Goal: Contribute content: Add original content to the website for others to see

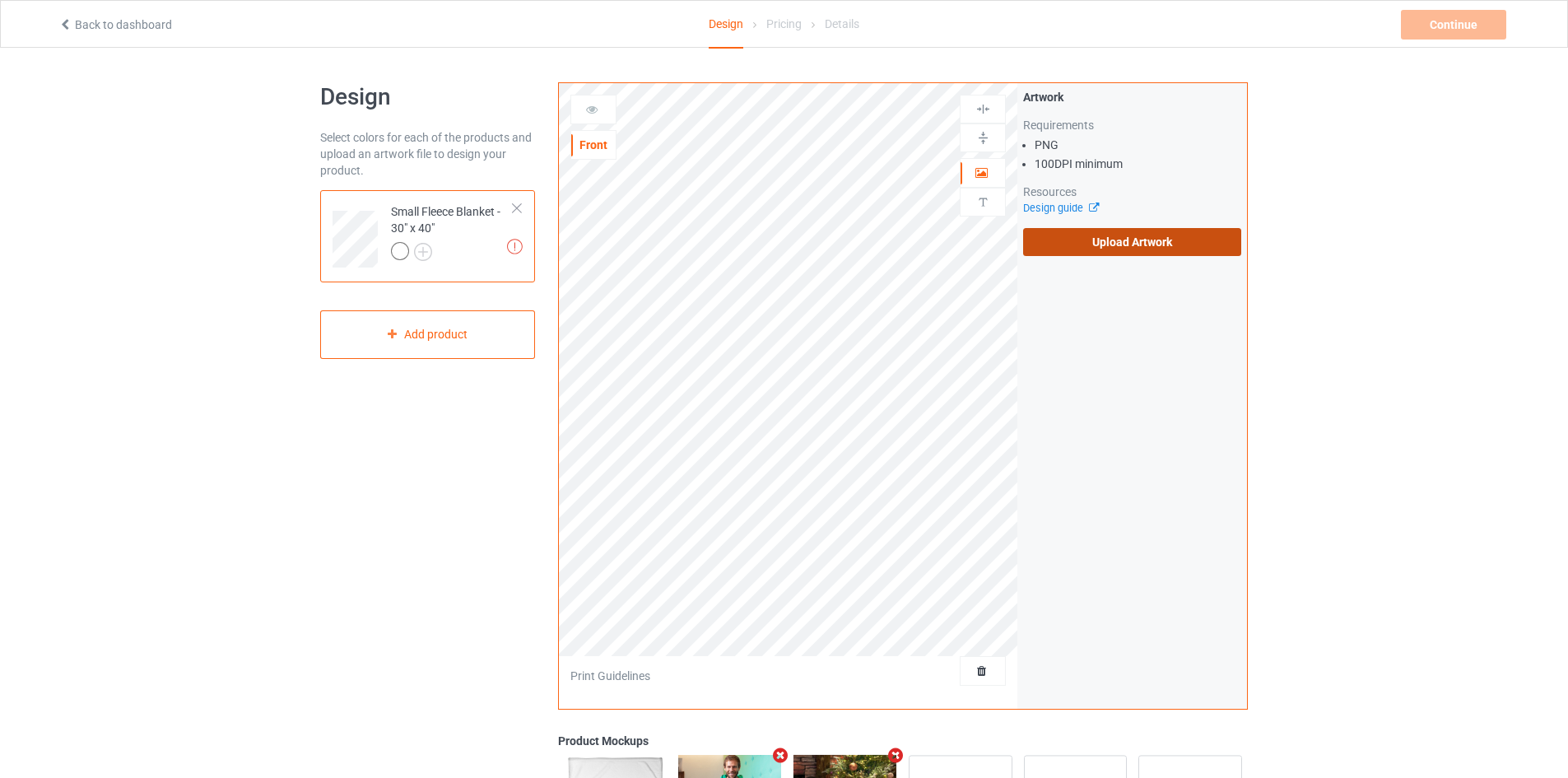
click at [1109, 252] on label "Upload Artwork" at bounding box center [1132, 241] width 218 height 28
click at [0, 0] on input "Upload Artwork" at bounding box center [0, 0] width 0 height 0
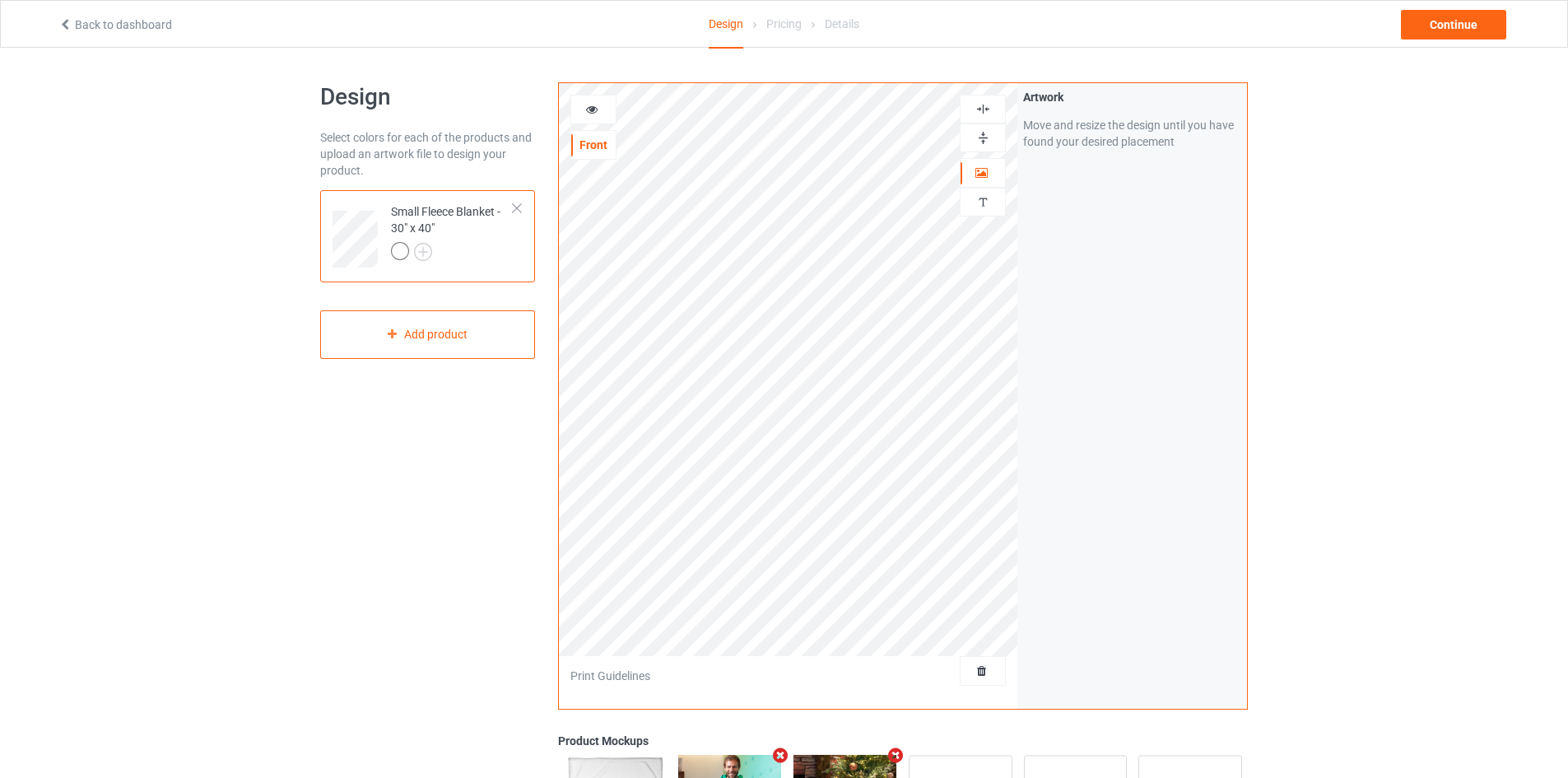
click at [977, 135] on img at bounding box center [984, 138] width 16 height 16
click at [979, 120] on div at bounding box center [983, 108] width 46 height 29
click at [985, 112] on img at bounding box center [984, 109] width 16 height 16
drag, startPoint x: 985, startPoint y: 112, endPoint x: 1370, endPoint y: 36, distance: 392.4
click at [985, 111] on img at bounding box center [984, 109] width 16 height 16
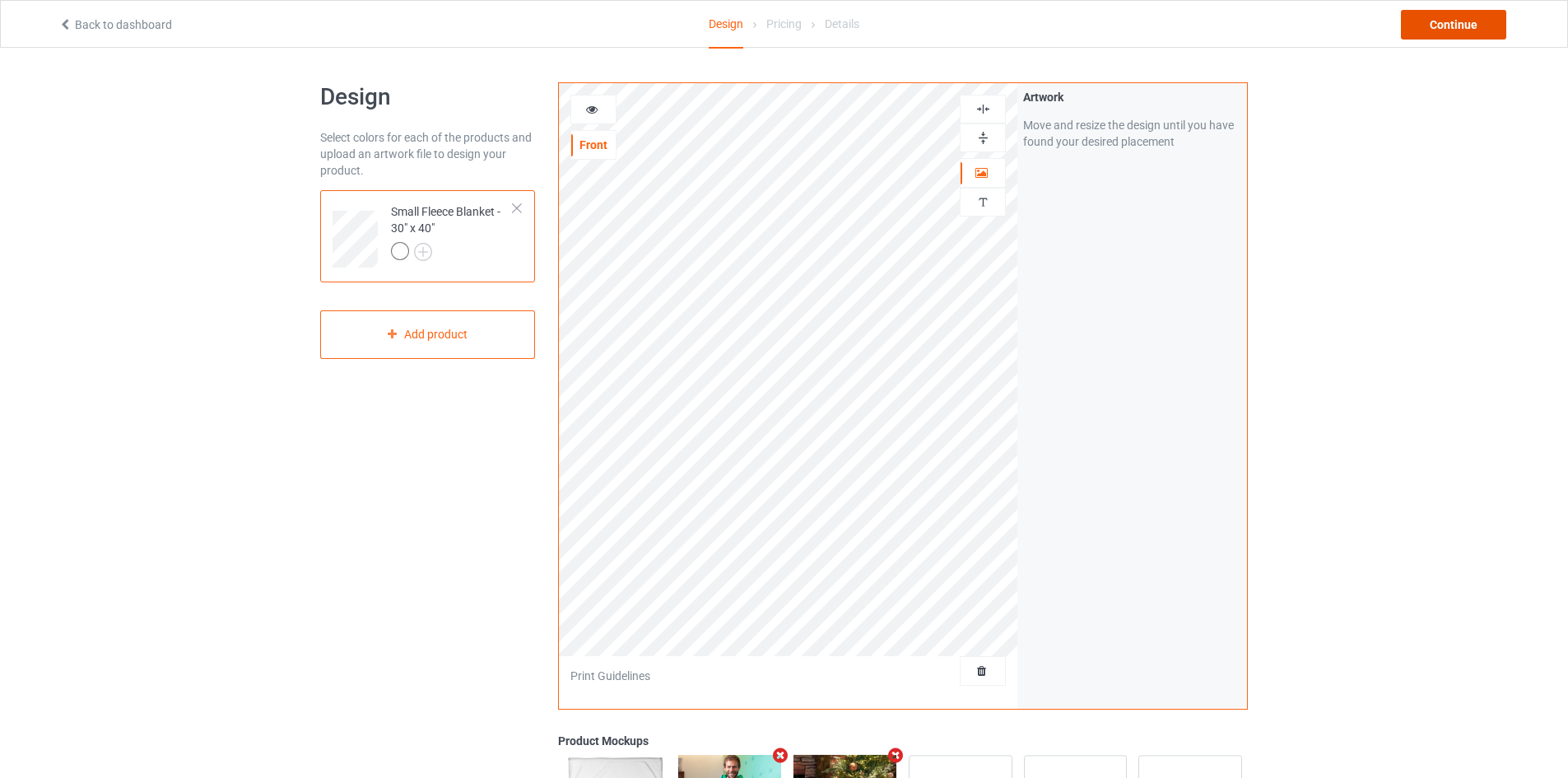
click at [1431, 26] on div "Continue" at bounding box center [1454, 25] width 105 height 30
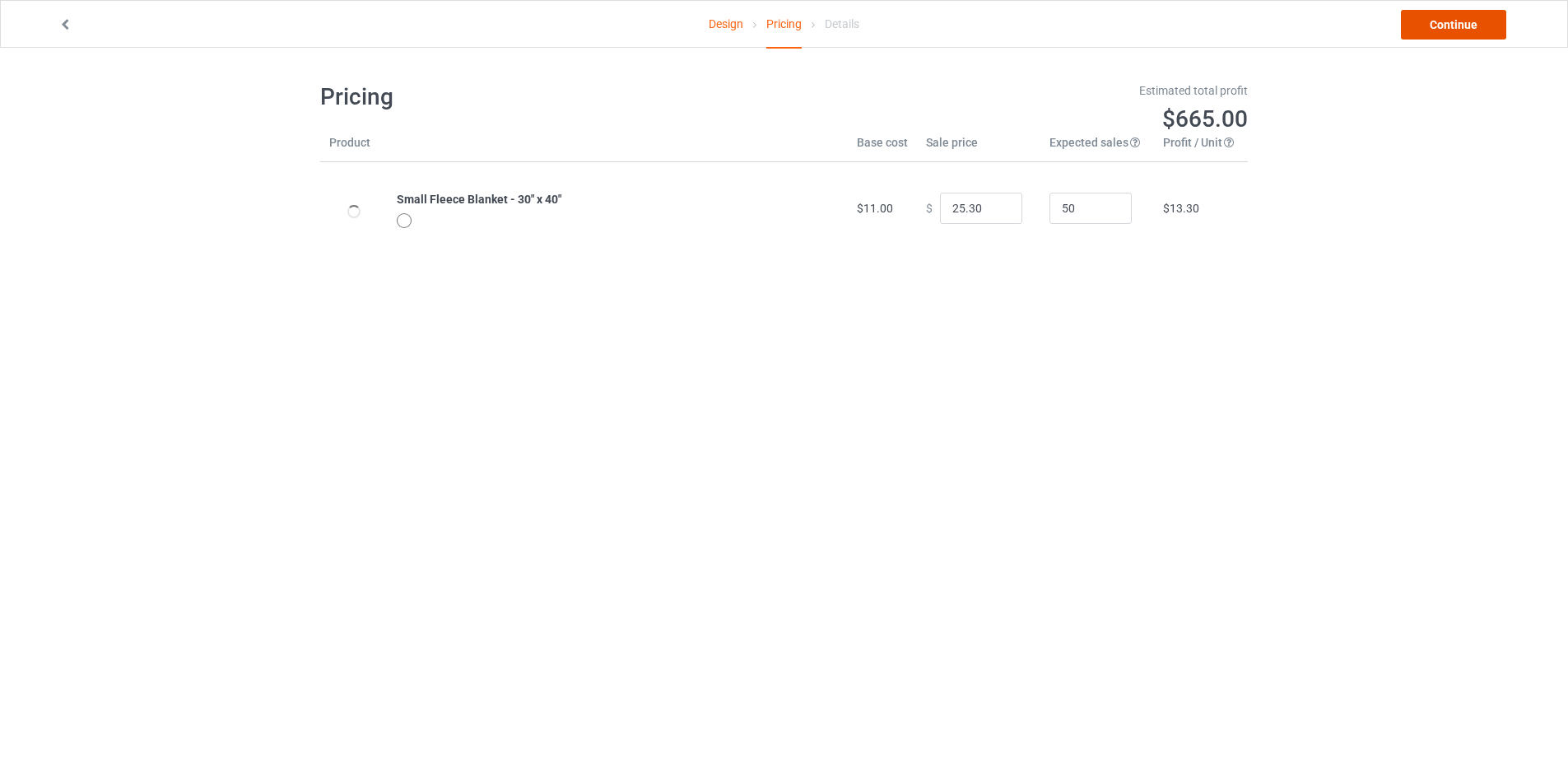
click at [1411, 30] on link "Continue" at bounding box center [1454, 25] width 105 height 30
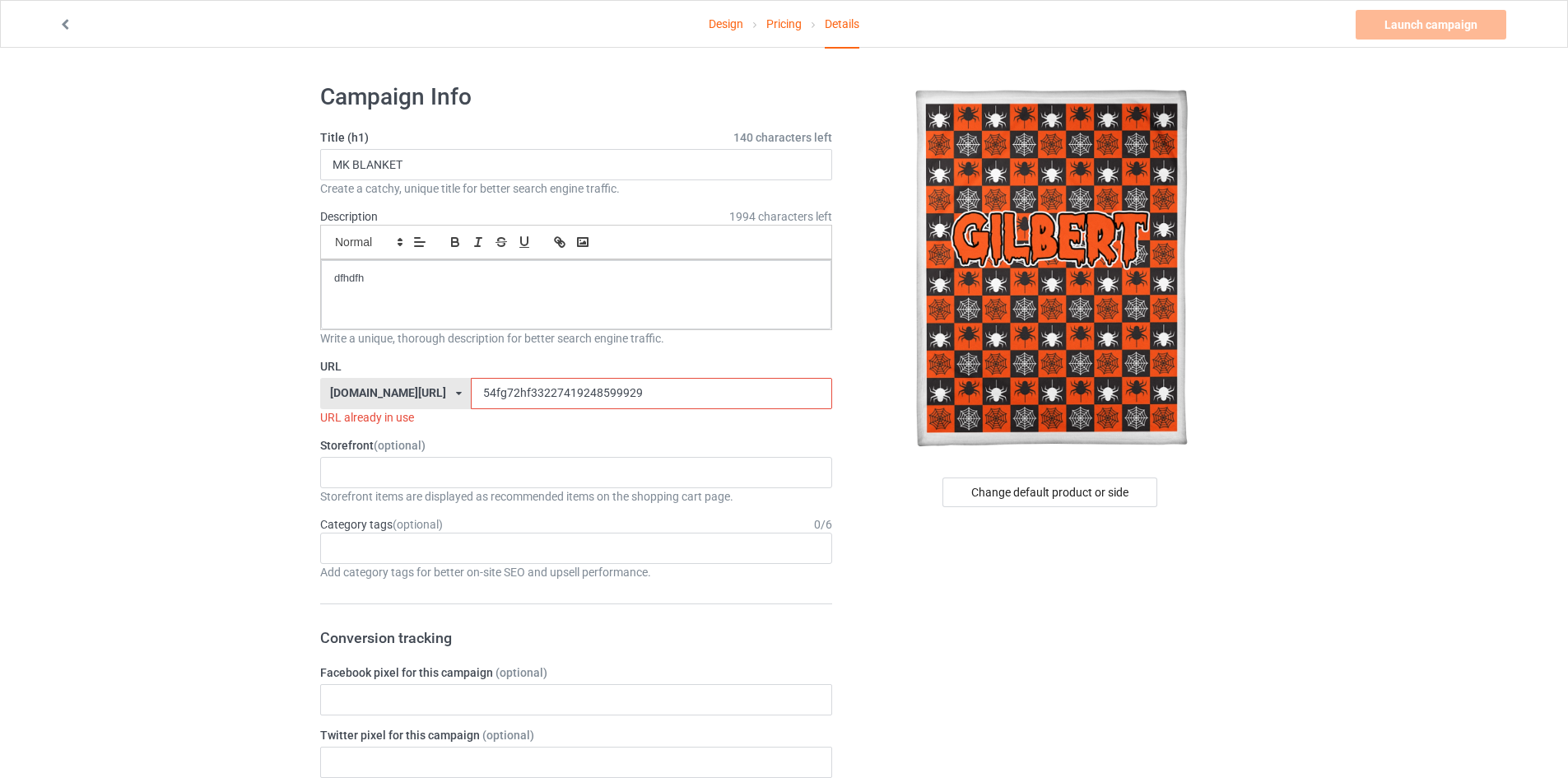
click at [524, 405] on input "54fg72hf33227419248599929" at bounding box center [651, 392] width 361 height 31
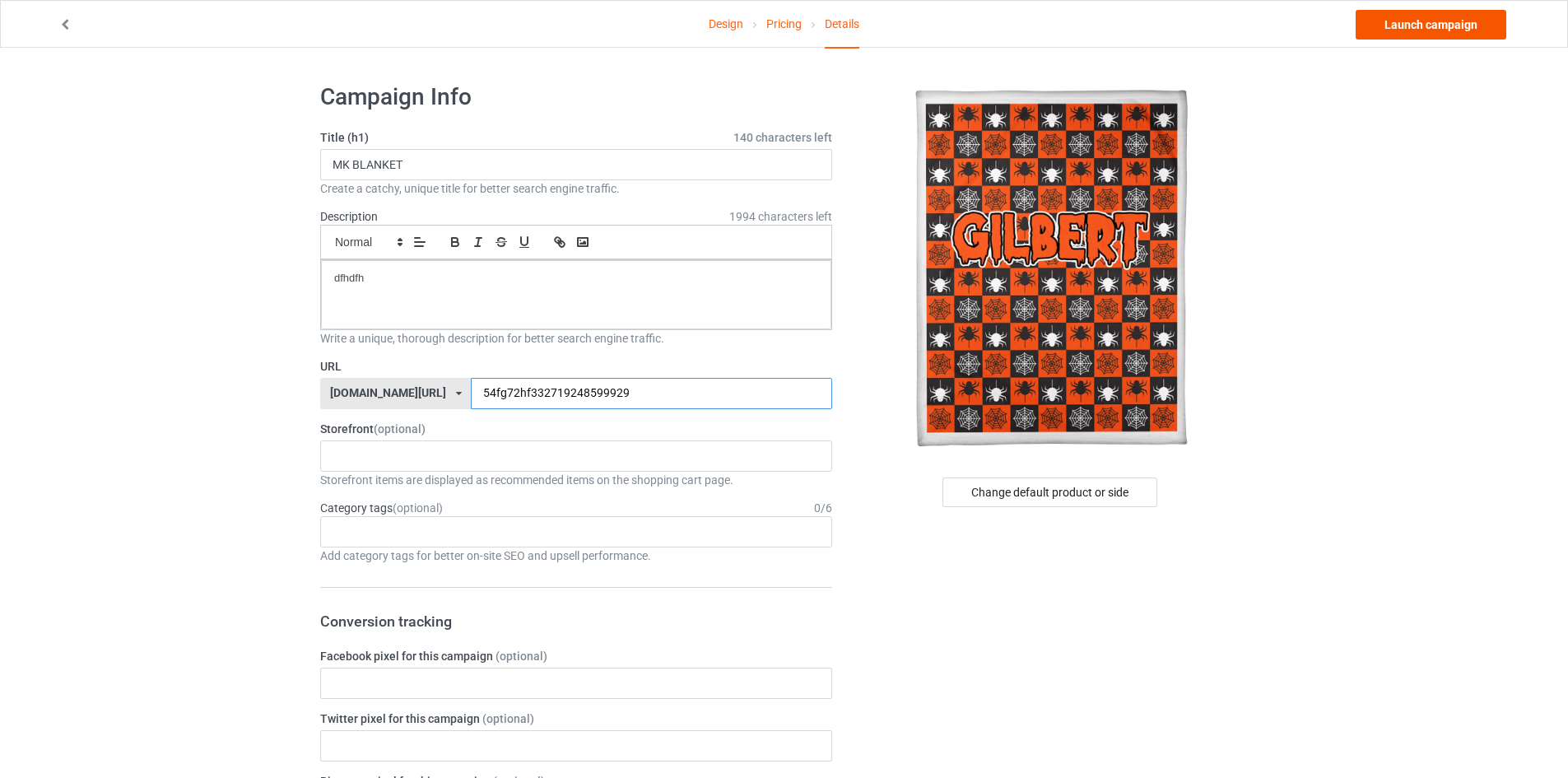
type input "54fg72hf332719248599929"
click at [1402, 22] on link "Launch campaign" at bounding box center [1431, 25] width 151 height 30
